Goal: Feedback & Contribution: Submit feedback/report problem

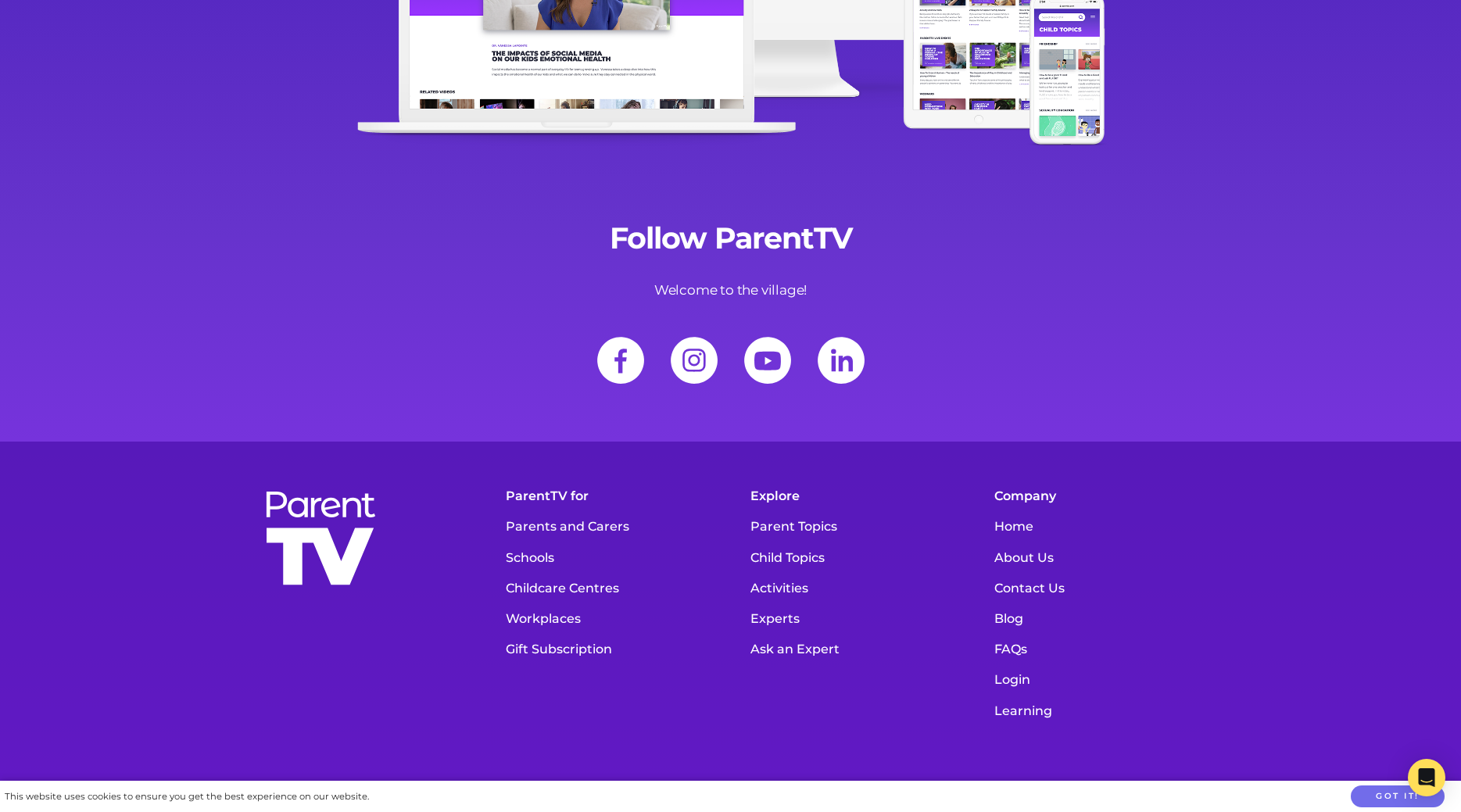
scroll to position [21721, 0]
click at [675, 279] on p "Welcome to the village!" at bounding box center [731, 290] width 954 height 22
click at [543, 543] on link "Schools" at bounding box center [608, 558] width 221 height 31
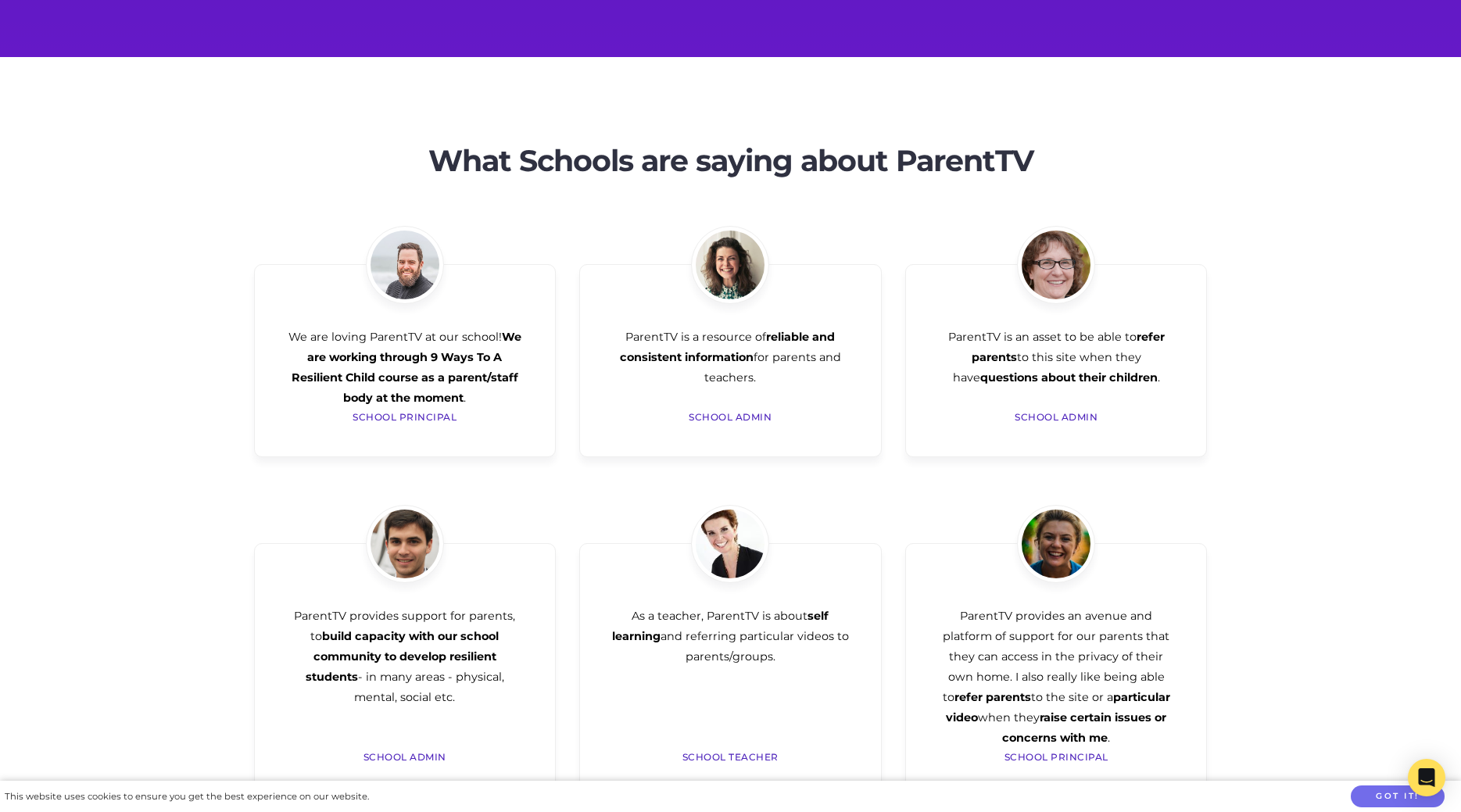
scroll to position [5901, 0]
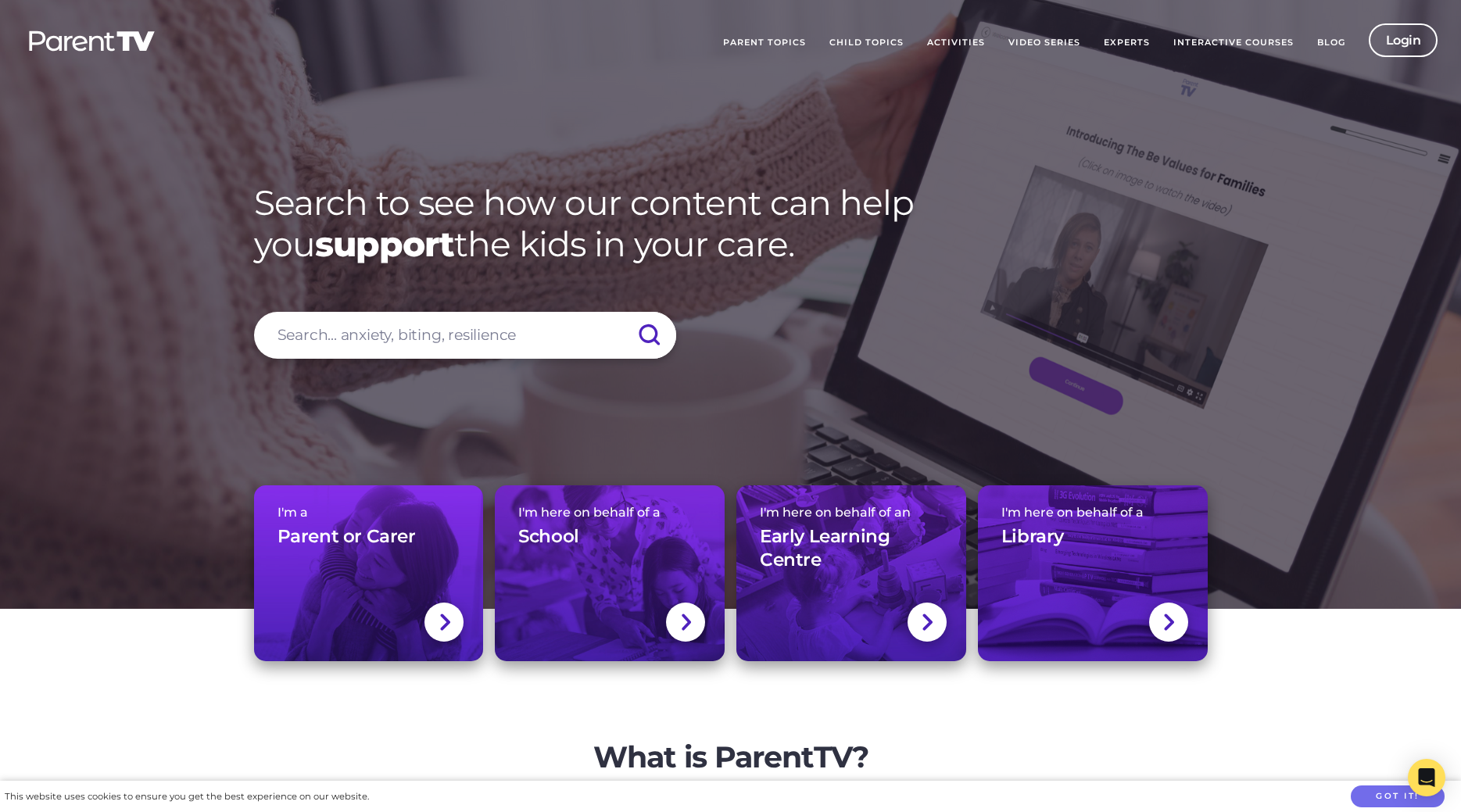
scroll to position [19995, 0]
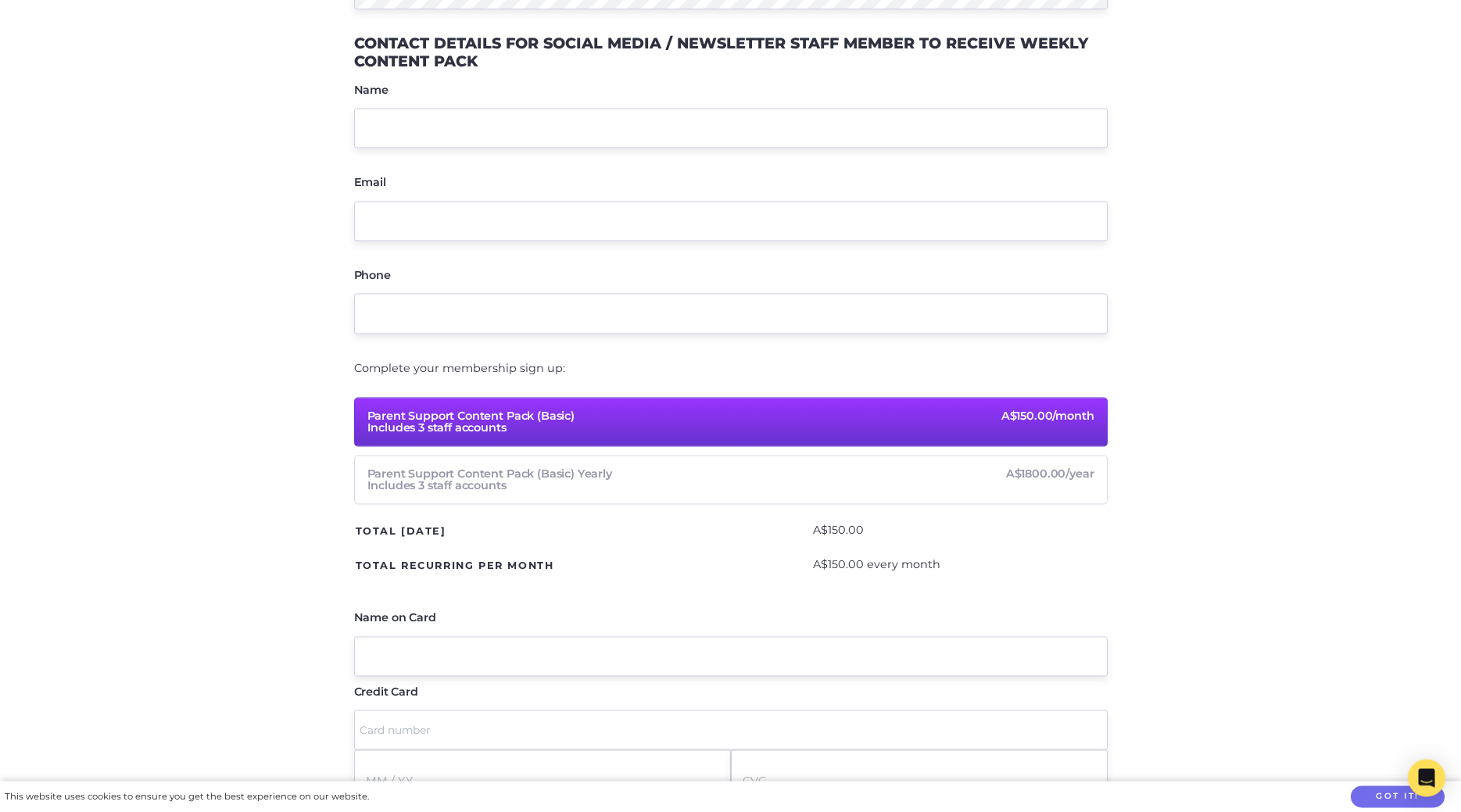
scroll to position [1269, 0]
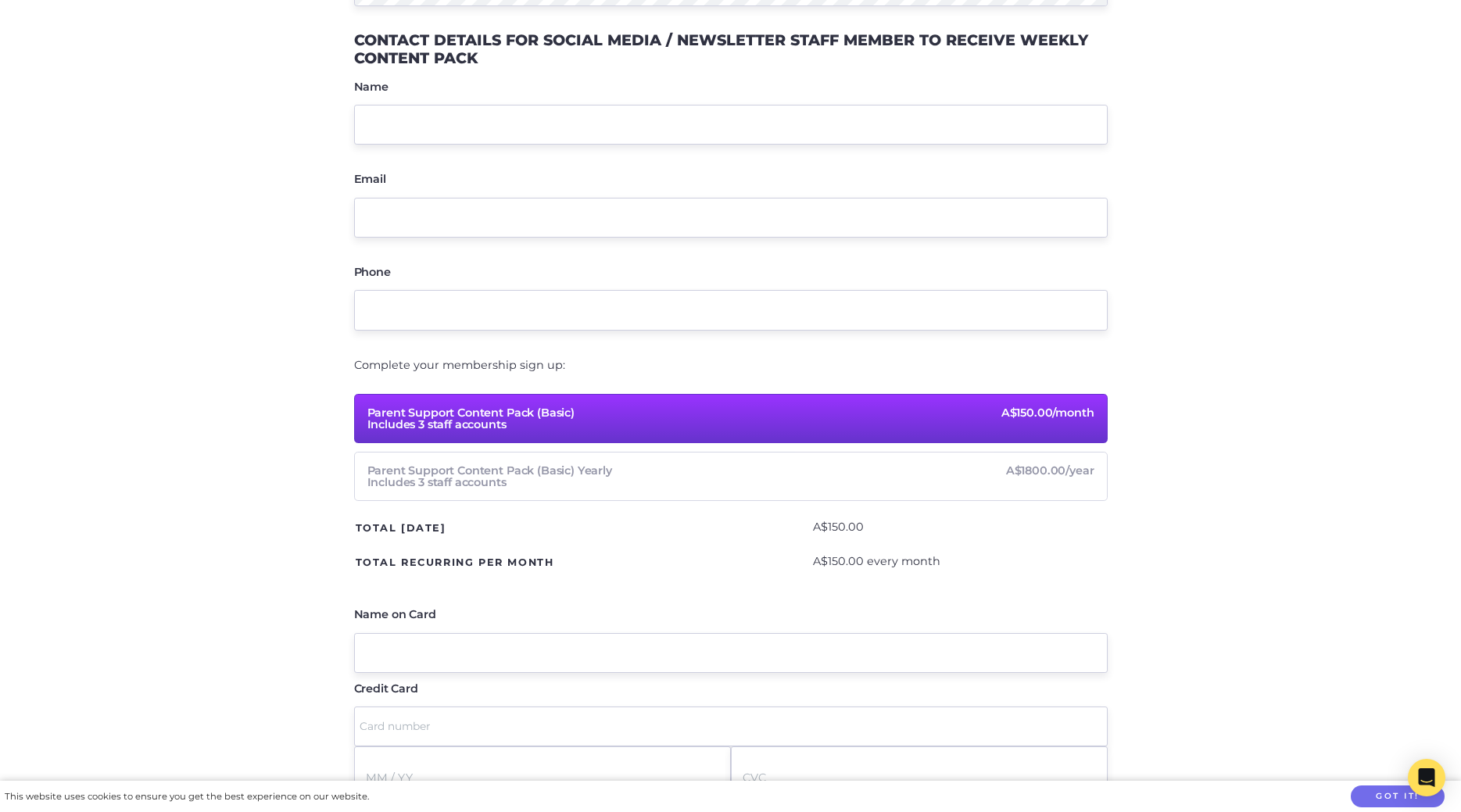
click at [433, 133] on input "Name" at bounding box center [731, 124] width 754 height 40
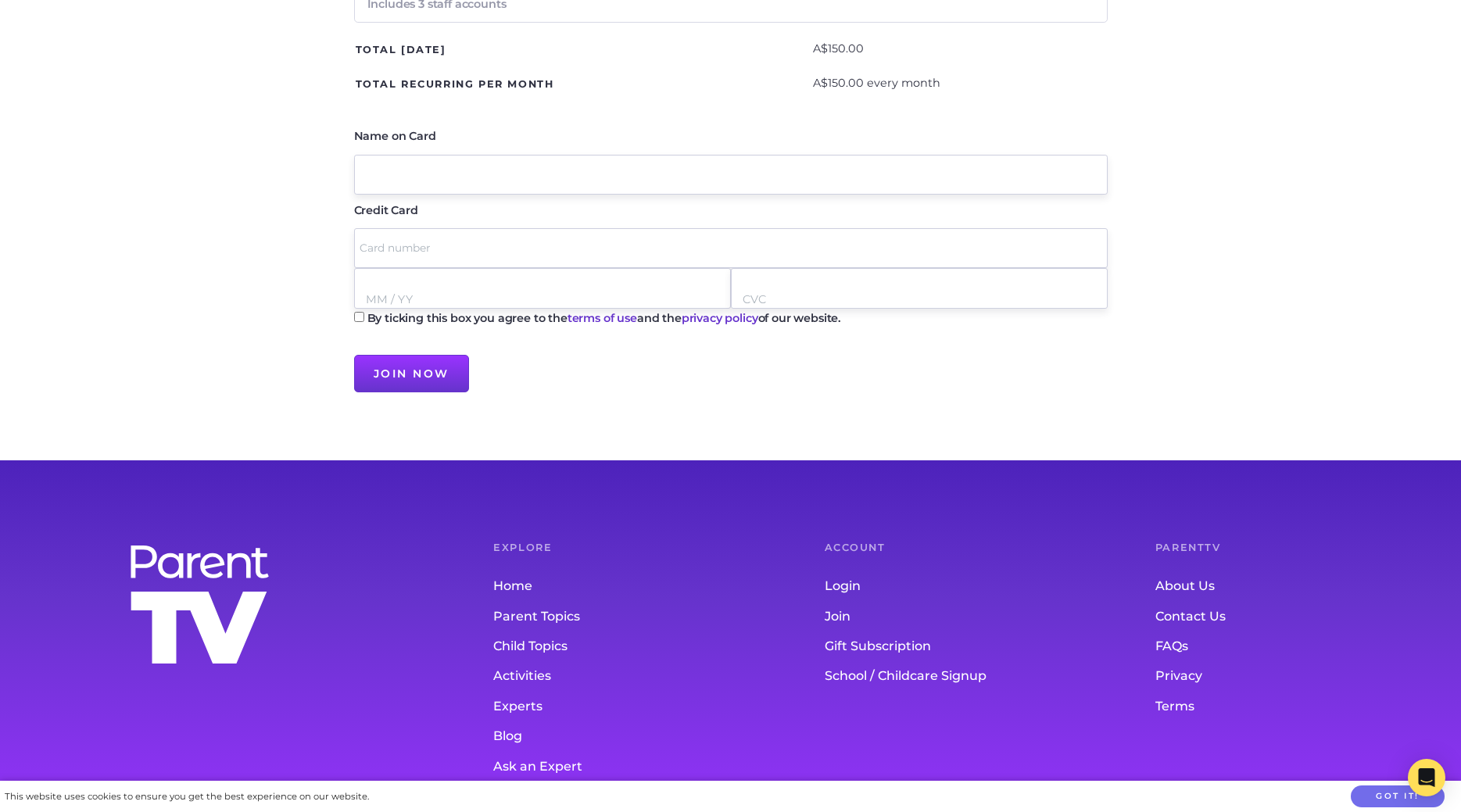
scroll to position [1788, 0]
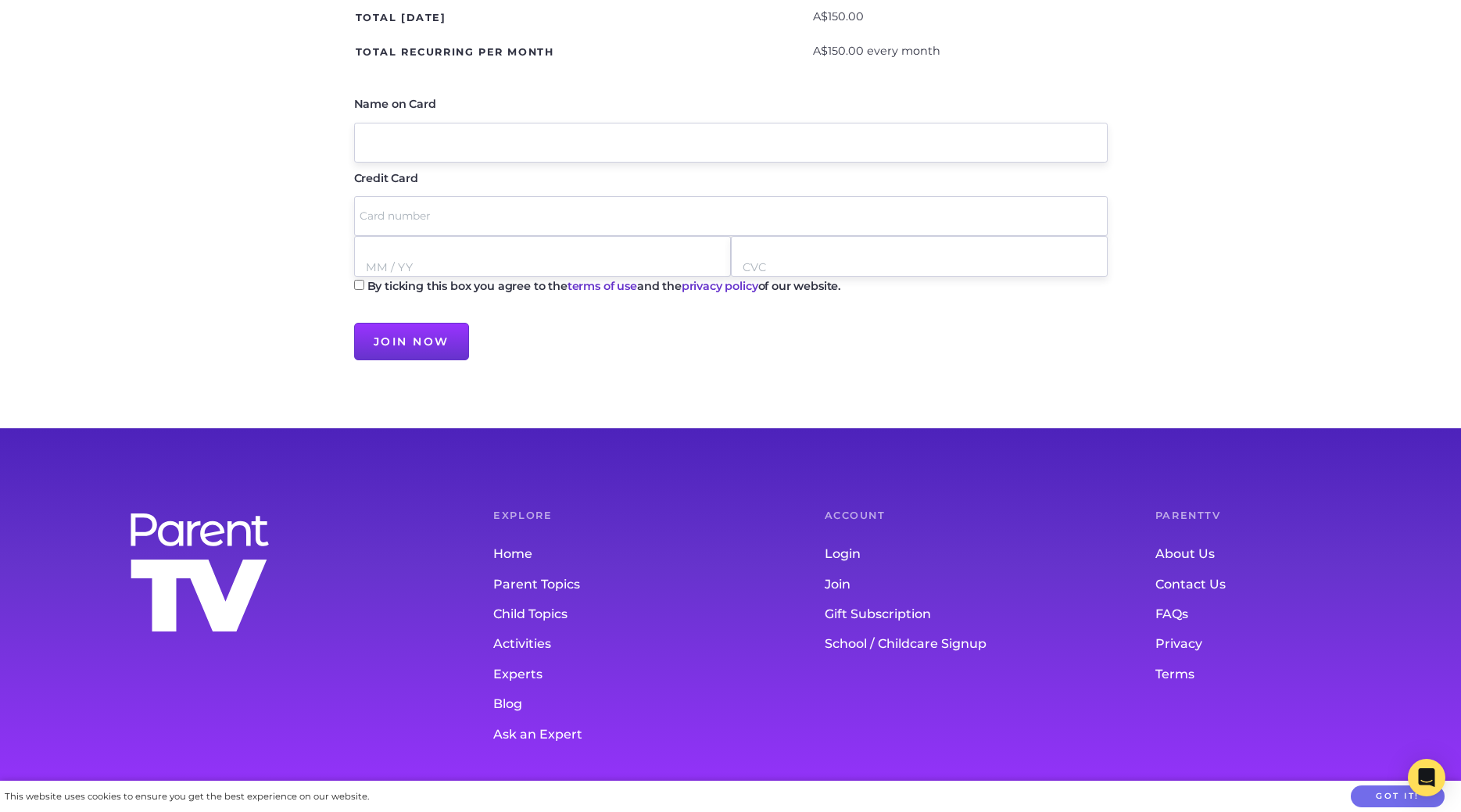
click at [1205, 582] on link "Contact Us" at bounding box center [1290, 585] width 268 height 30
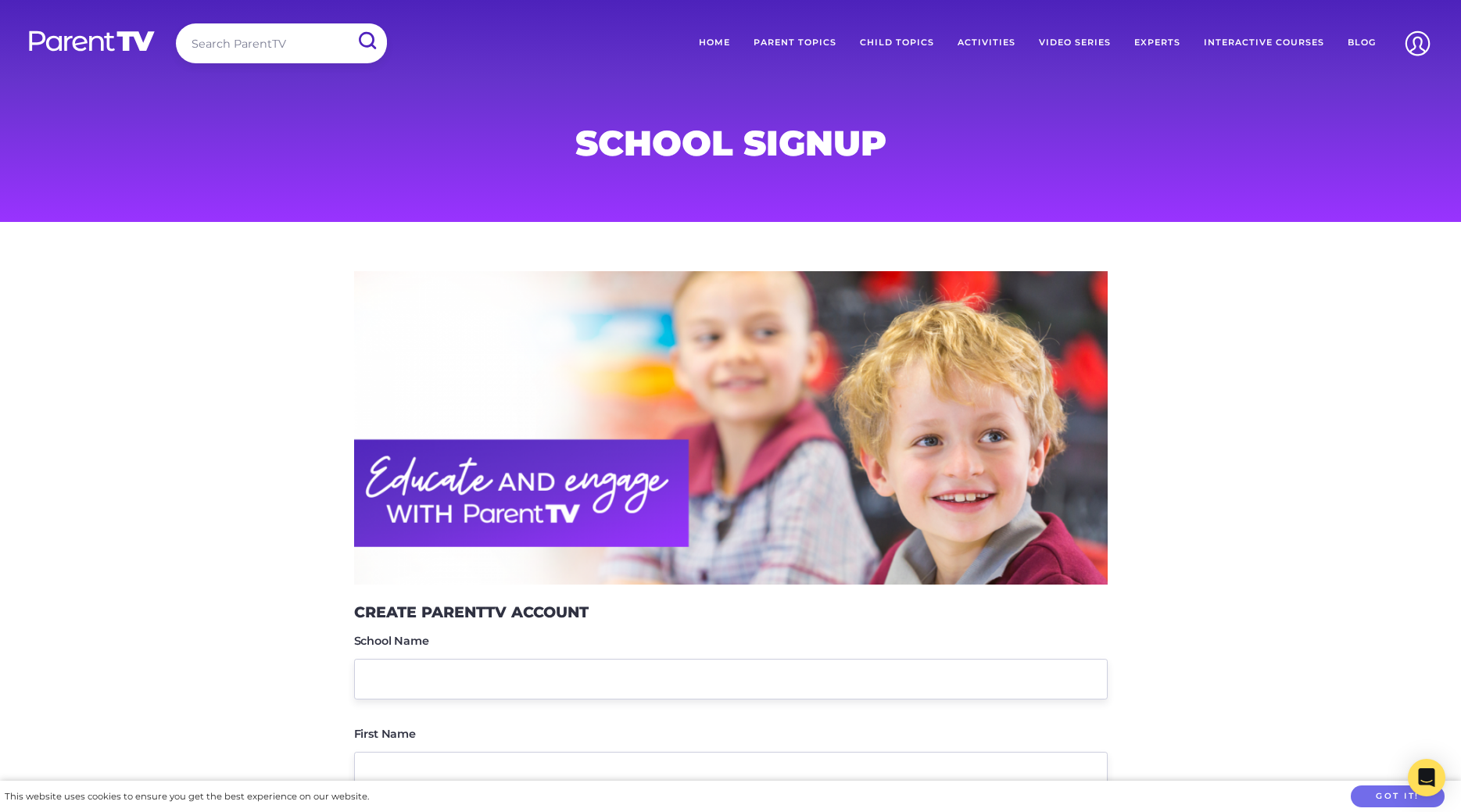
scroll to position [1788, 0]
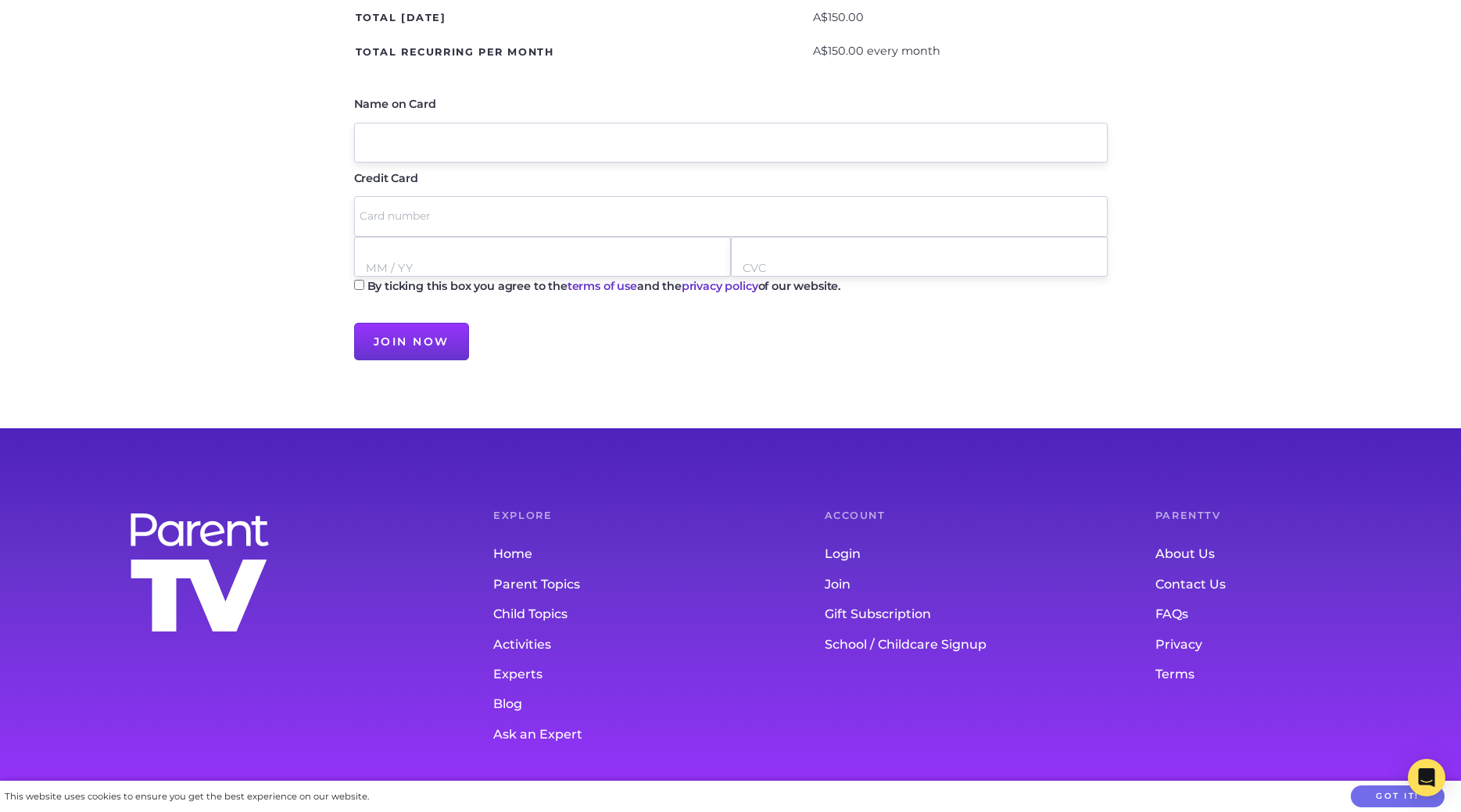
click at [1178, 616] on link "FAQs" at bounding box center [1290, 615] width 268 height 30
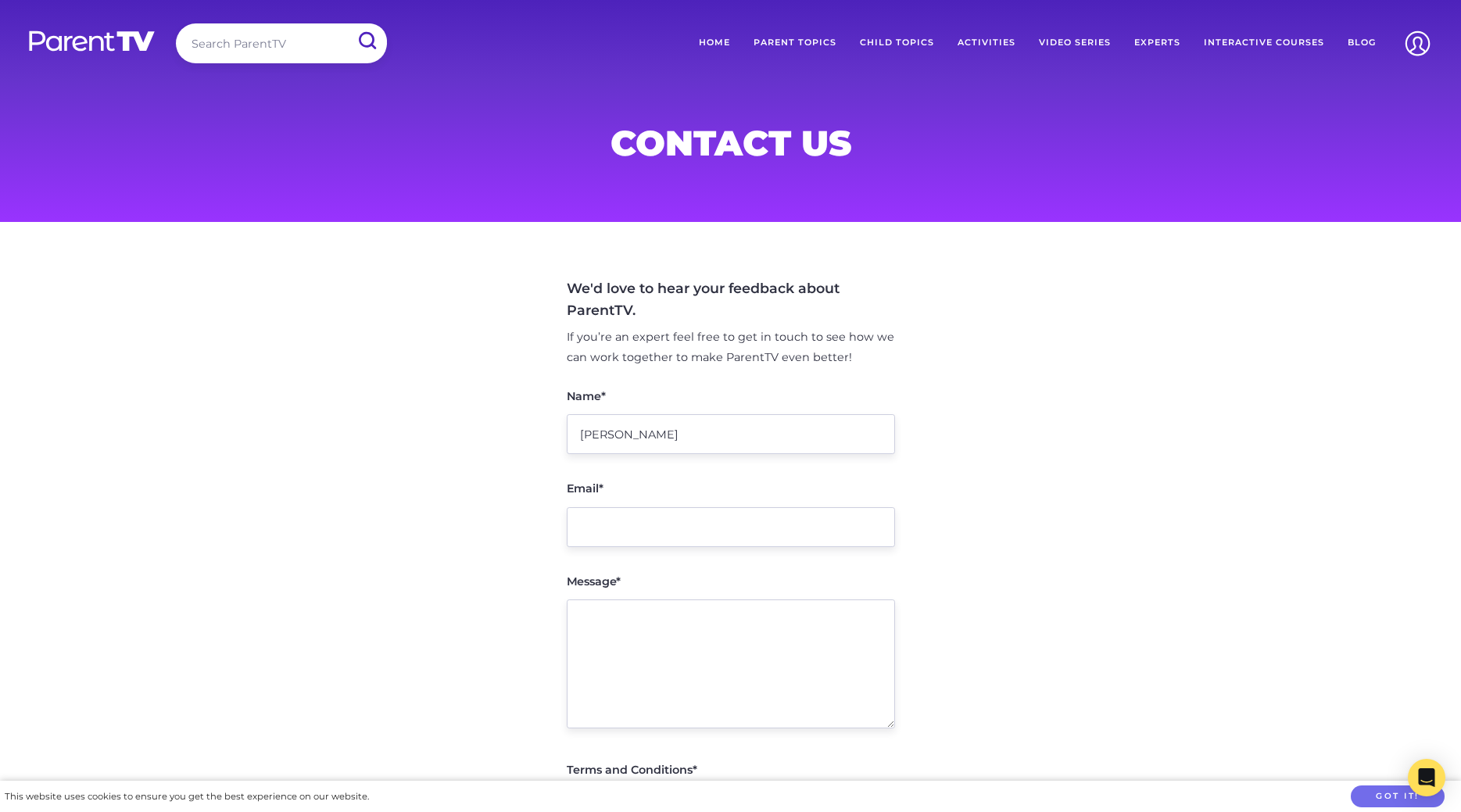
type input "[PERSON_NAME]"
type input "[EMAIL_ADDRESS][DOMAIN_NAME]"
click at [786, 647] on textarea "Message*" at bounding box center [731, 665] width 328 height 129
paste textarea "We already subscribe through Family Place Libraries, but are interested in addi…"
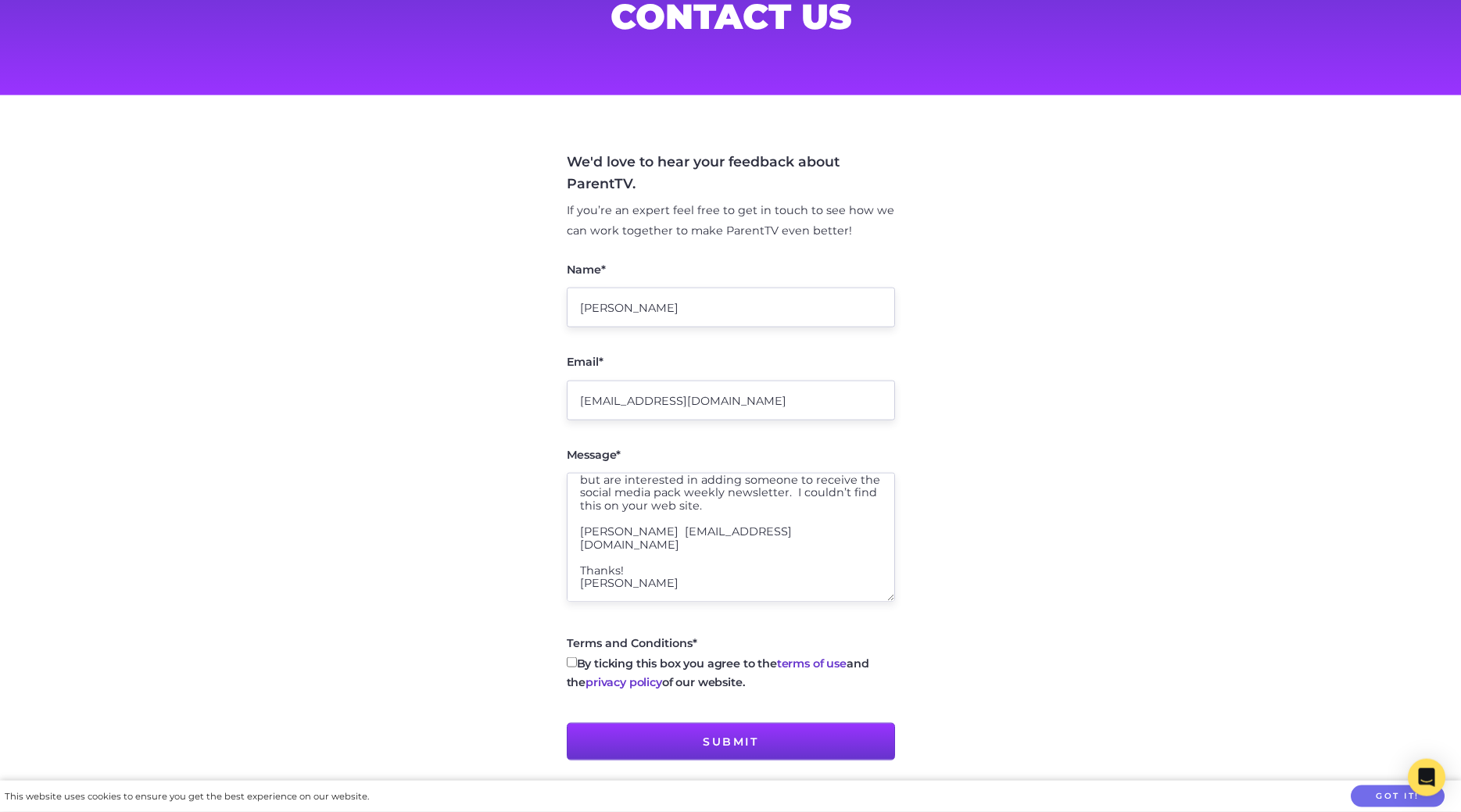
scroll to position [319, 0]
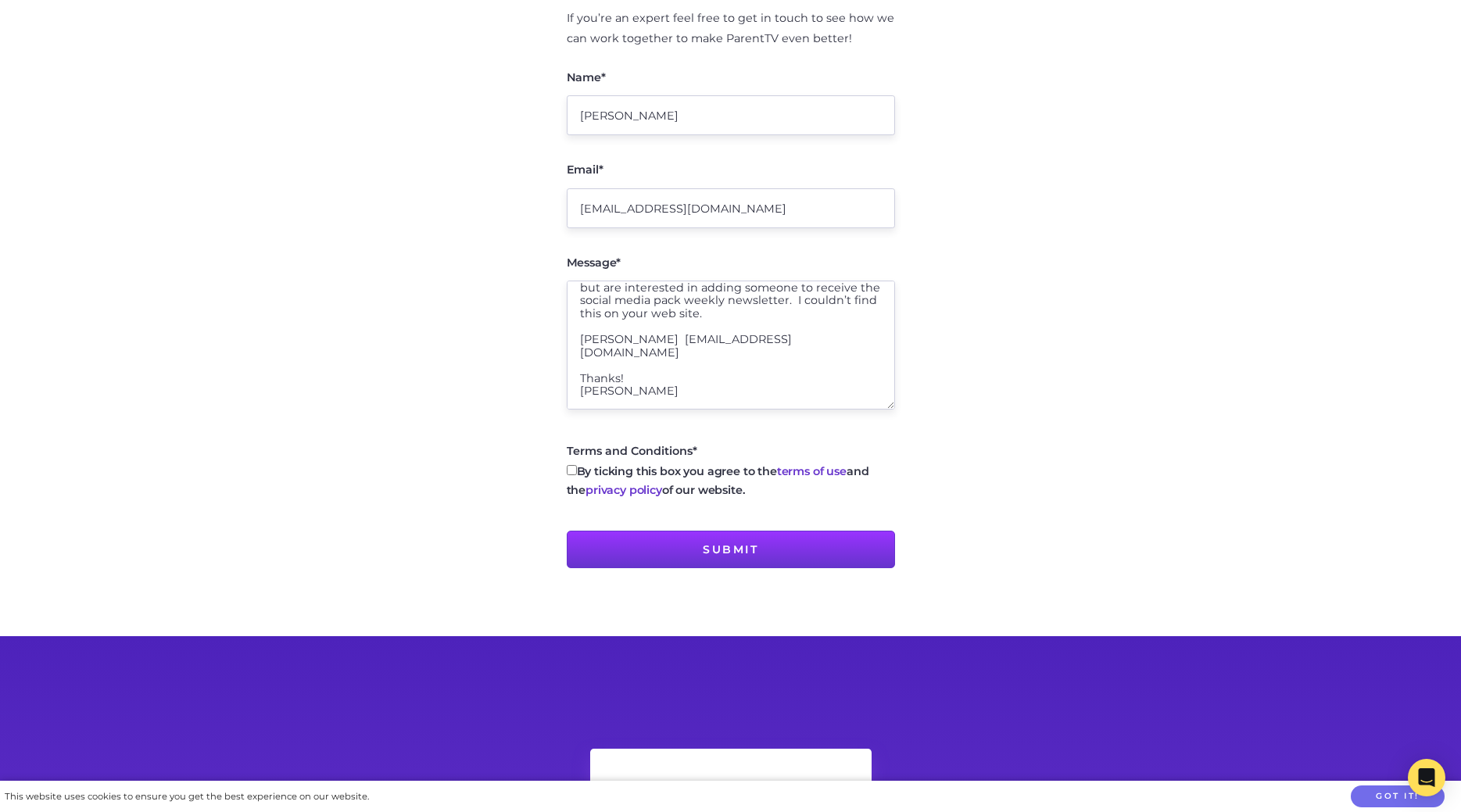
type textarea "We already subscribe through Family Place Libraries, but are interested in addi…"
click at [573, 465] on input "By ticking this box you agree to the terms of use and the privacy policy of our…" at bounding box center [572, 470] width 10 height 10
checkbox input "true"
click at [666, 547] on input "Submit" at bounding box center [731, 549] width 328 height 37
type input "Sending message..."
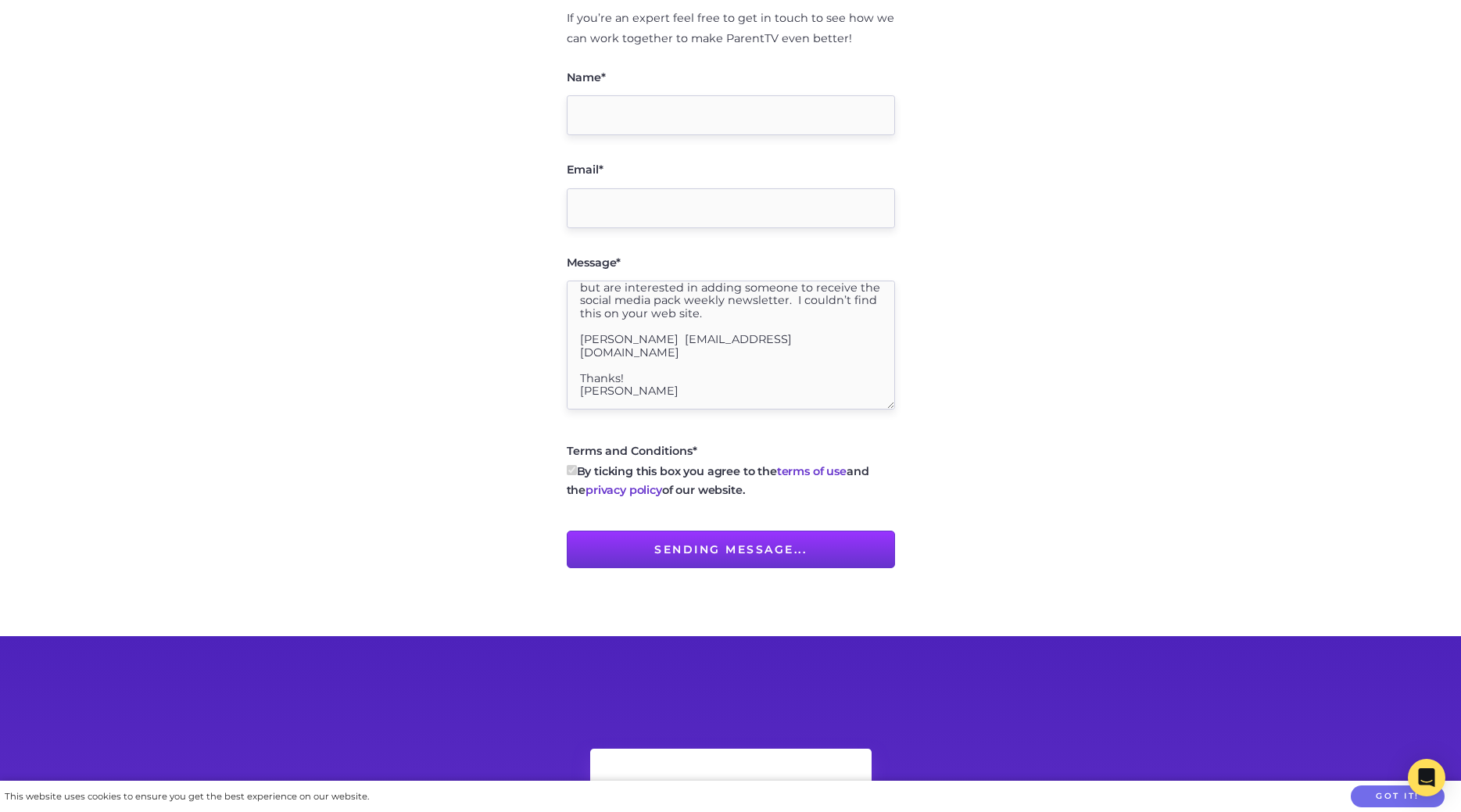
type input "Submit"
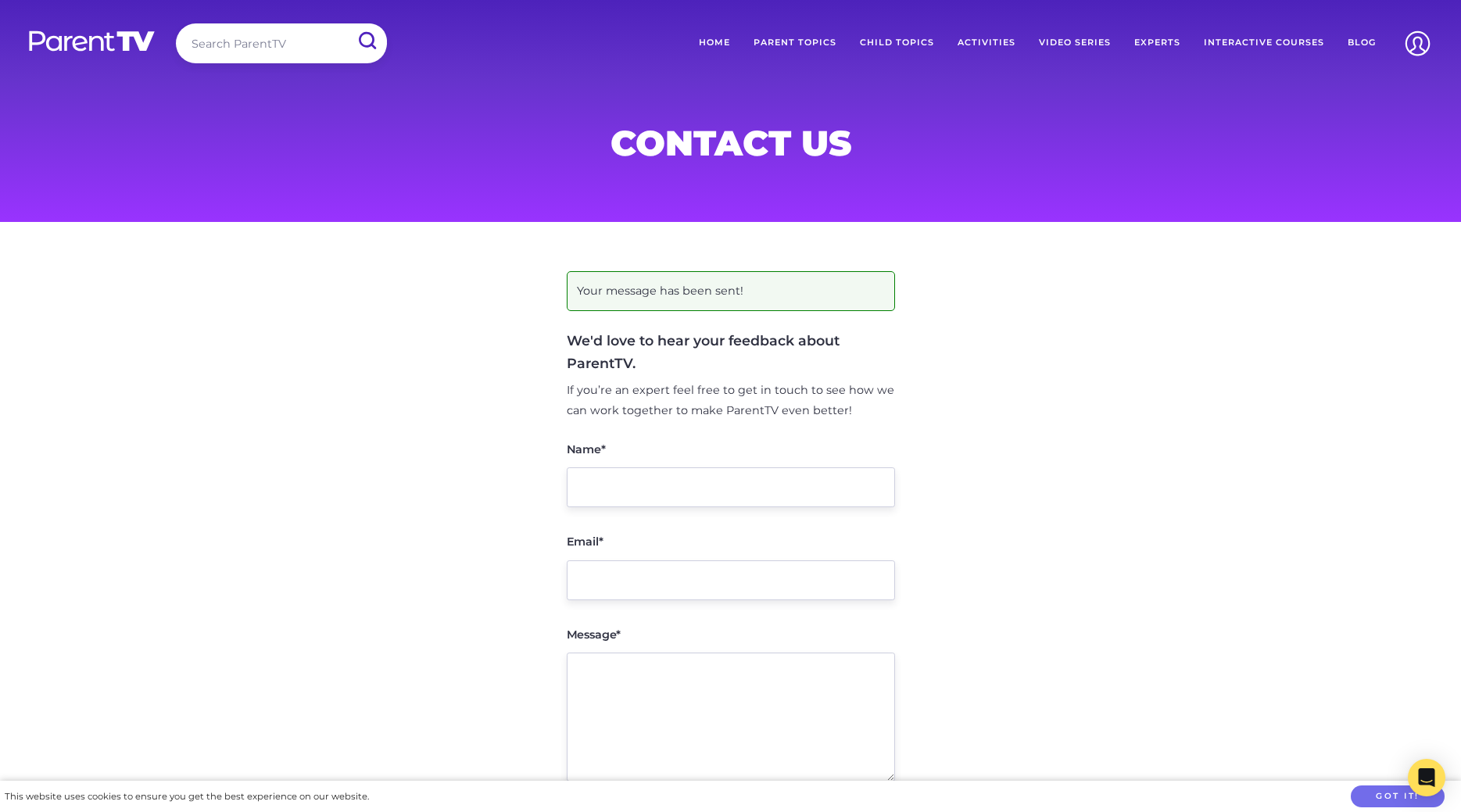
scroll to position [0, 0]
